Goal: Check status: Check status

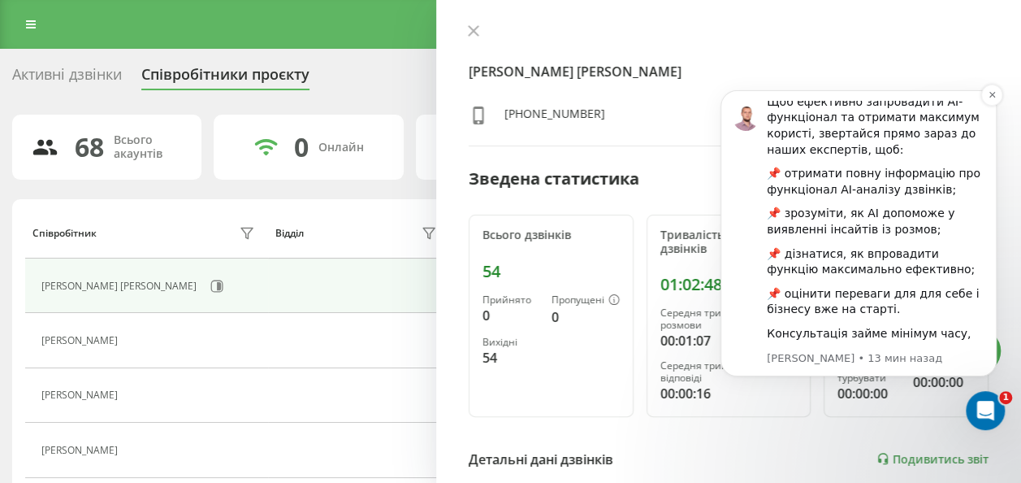
scroll to position [224, 0]
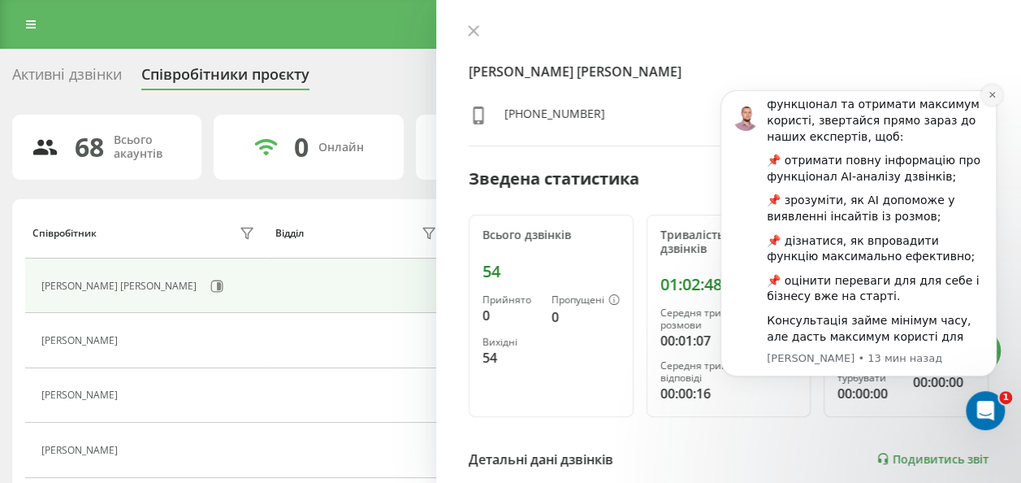
click at [992, 93] on icon "Dismiss notification" at bounding box center [992, 94] width 9 height 9
